Goal: Information Seeking & Learning: Check status

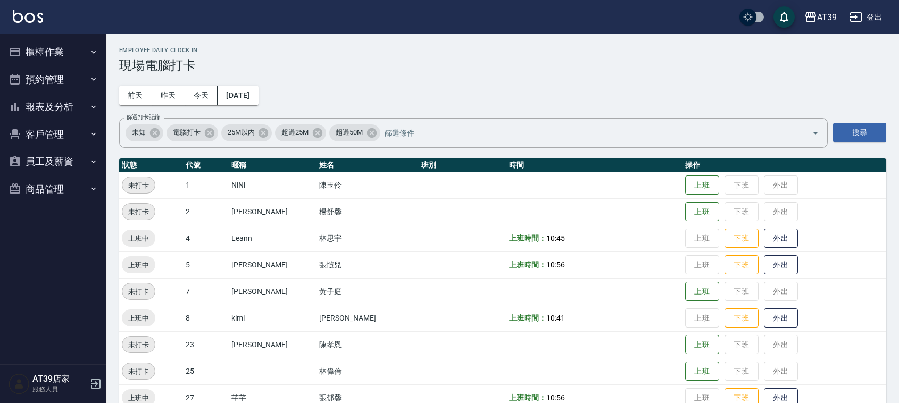
scroll to position [180, 0]
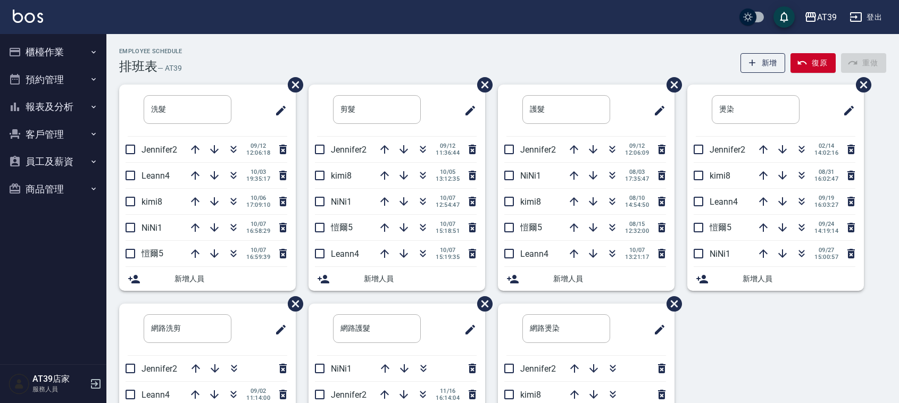
click at [152, 59] on h3 "排班表" at bounding box center [138, 66] width 38 height 15
click at [236, 171] on icon "button" at bounding box center [233, 175] width 13 height 13
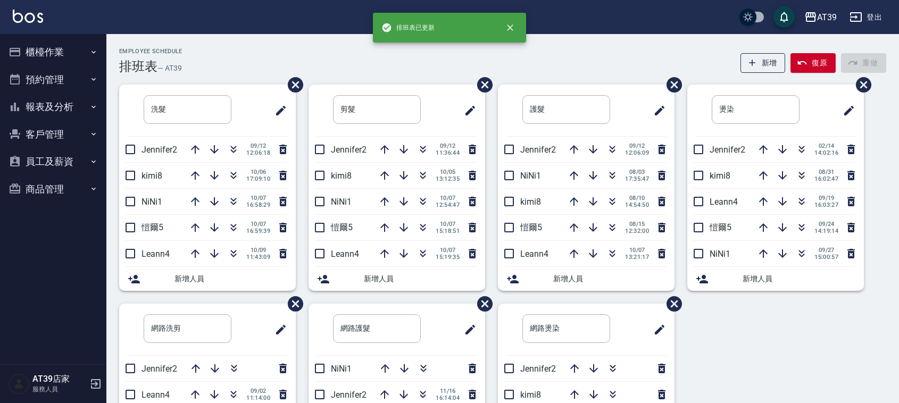
click at [252, 36] on div "Employee Schedule 排班表 — AT39 新增 復原 重做 洗髮 ​ Jennifer2 [DATE] 12:06:18 kimi8 [DAT…" at bounding box center [502, 280] width 792 height 493
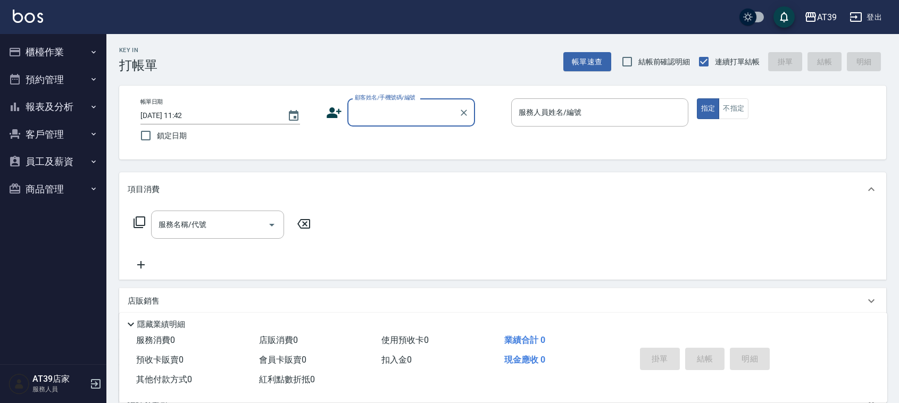
click at [83, 115] on button "報表及分析" at bounding box center [53, 107] width 98 height 28
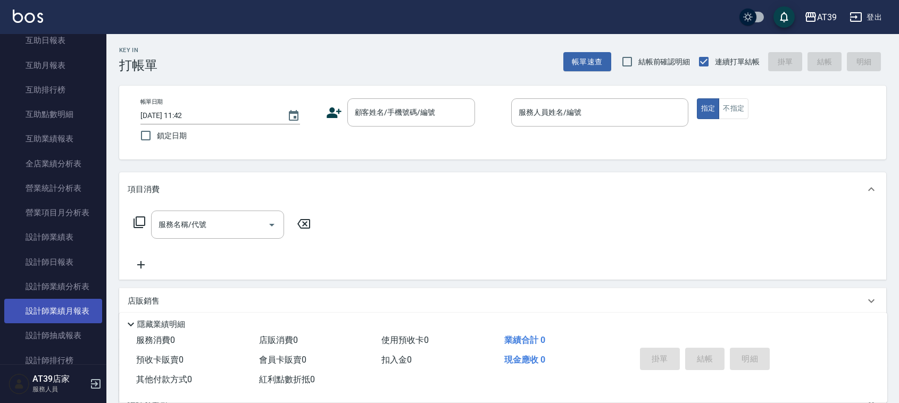
scroll to position [199, 0]
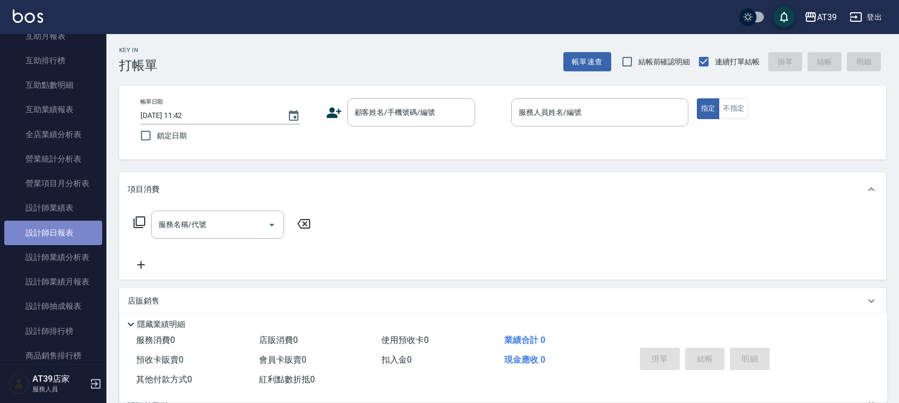
click at [62, 236] on link "設計師日報表" at bounding box center [53, 233] width 98 height 24
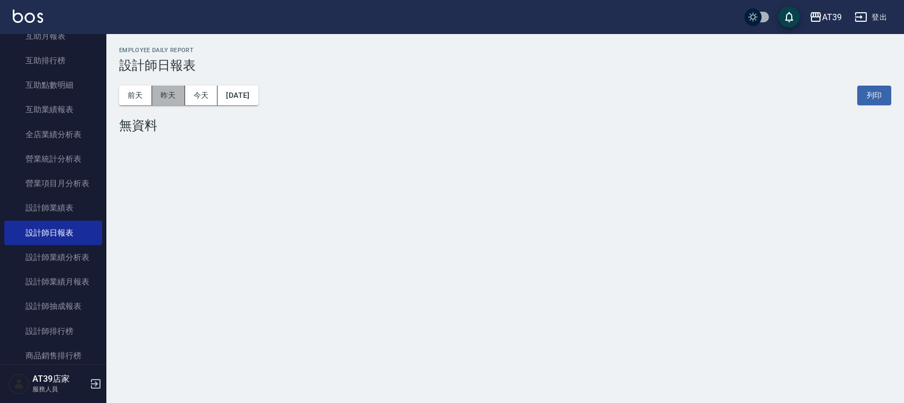
click at [173, 95] on button "昨天" at bounding box center [168, 96] width 33 height 20
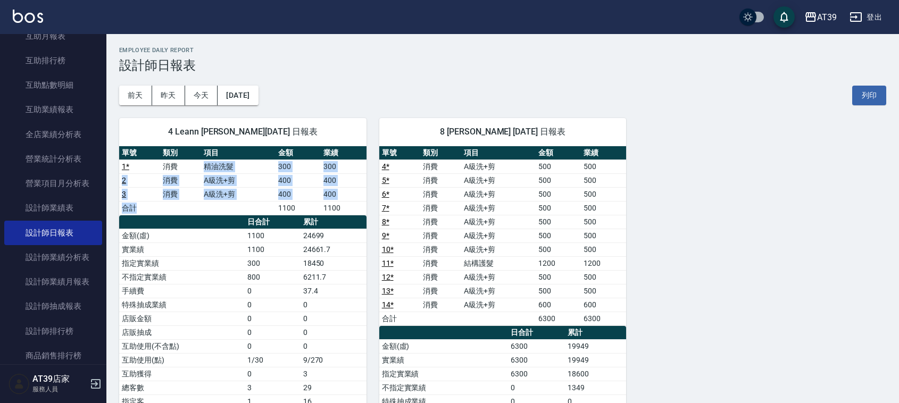
drag, startPoint x: 247, startPoint y: 208, endPoint x: 207, endPoint y: 160, distance: 63.1
click at [207, 160] on tbody "1 * 消費 精油洗髮 300 300 2 消費 A級洗+剪 400 400 3 消費 A級洗+剪 400 400 合計 1100 1100" at bounding box center [242, 187] width 247 height 55
click at [164, 131] on span "4 Leann 林思宇 10/08/2025 日報表" at bounding box center [243, 132] width 222 height 11
click at [299, 33] on div "AT39 登出" at bounding box center [449, 17] width 899 height 34
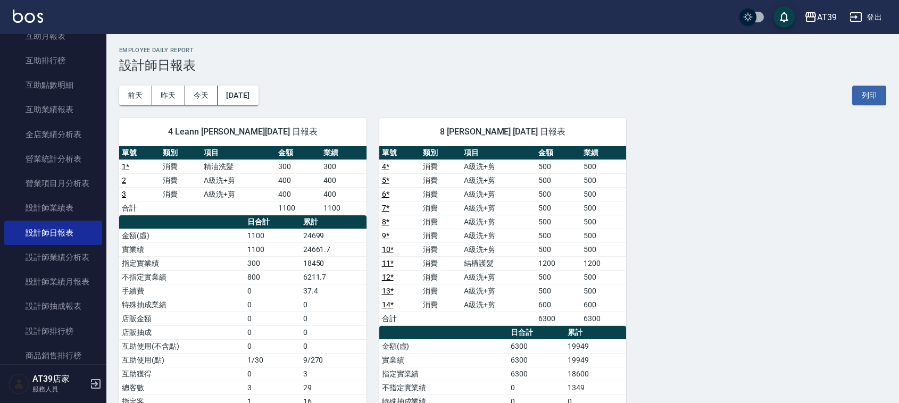
click at [33, 24] on link at bounding box center [28, 17] width 30 height 15
